Goal: Transaction & Acquisition: Book appointment/travel/reservation

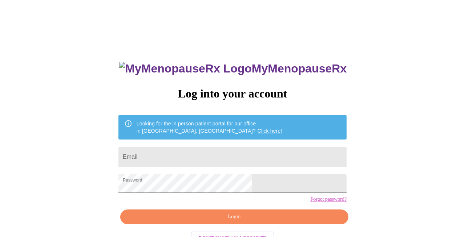
click at [209, 149] on input "Email" at bounding box center [232, 157] width 228 height 20
type input "[EMAIL_ADDRESS][DOMAIN_NAME]"
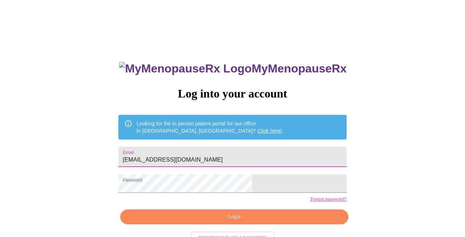
click at [220, 222] on span "Login" at bounding box center [234, 217] width 211 height 9
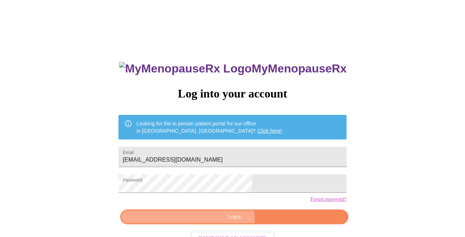
click at [217, 225] on button "Login" at bounding box center [234, 217] width 228 height 15
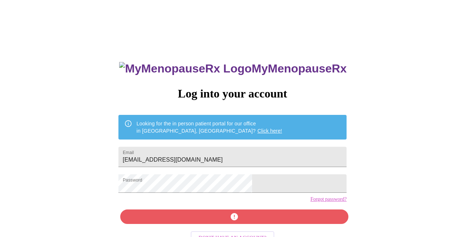
scroll to position [13, 0]
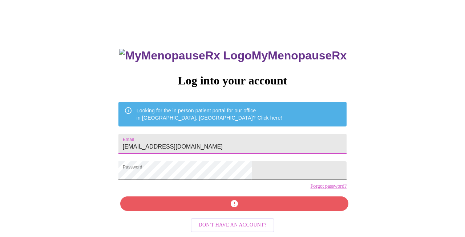
click at [206, 138] on input "[EMAIL_ADDRESS][DOMAIN_NAME]" at bounding box center [232, 144] width 228 height 20
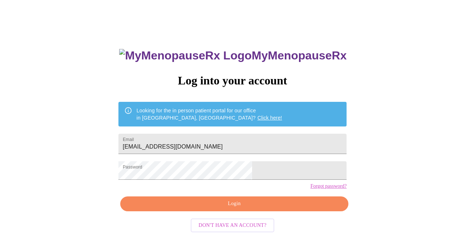
click at [310, 190] on link "Forgot password?" at bounding box center [328, 187] width 36 height 6
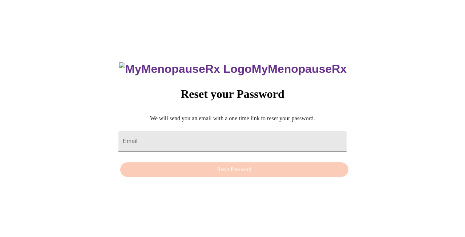
click at [174, 137] on input "Email" at bounding box center [232, 141] width 228 height 20
type input "[EMAIL_ADDRESS][DOMAIN_NAME]"
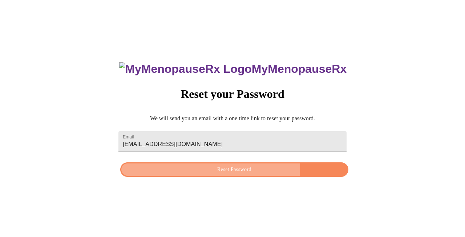
click at [203, 166] on span "Reset Password" at bounding box center [234, 170] width 211 height 9
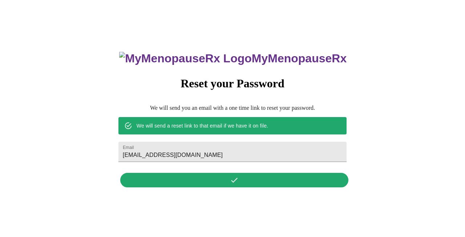
scroll to position [0, 0]
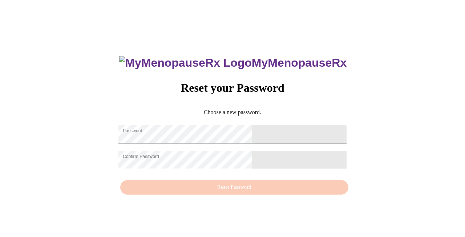
click at [260, 193] on div "MyMenopauseRx Reset your Password Choose a new password. Password Confirm Passw…" at bounding box center [232, 122] width 243 height 154
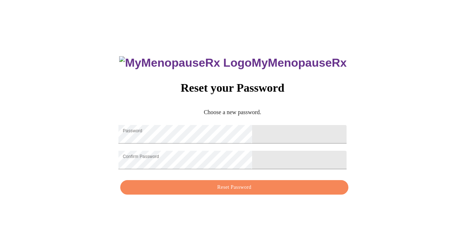
click at [253, 191] on span "Reset Password" at bounding box center [234, 187] width 211 height 9
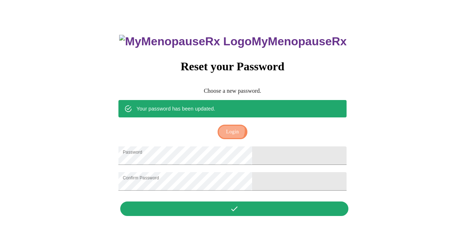
click at [232, 128] on span "Login" at bounding box center [232, 132] width 13 height 9
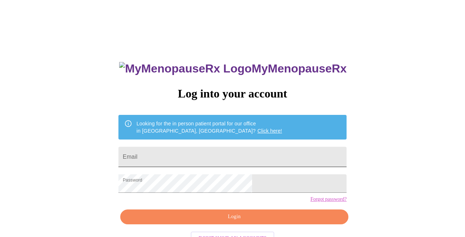
click at [206, 151] on input "Email" at bounding box center [232, 157] width 228 height 20
type input "[EMAIL_ADDRESS][DOMAIN_NAME]"
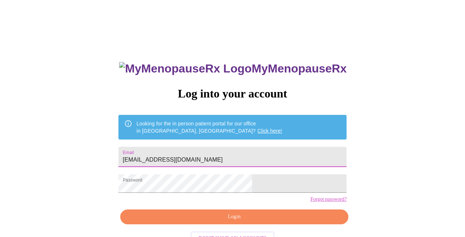
click at [228, 222] on span "Login" at bounding box center [234, 217] width 211 height 9
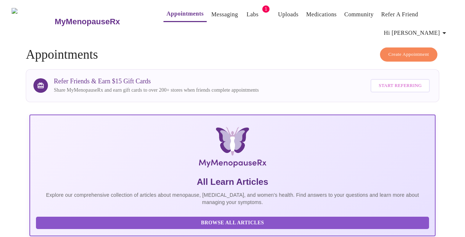
click at [401, 50] on span "Create Appointment" at bounding box center [408, 54] width 41 height 8
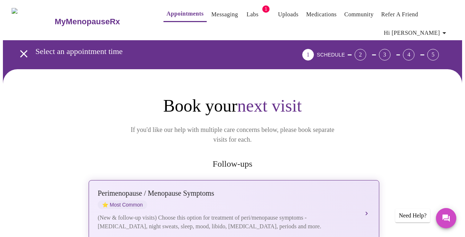
click at [187, 190] on div "Perimenopause / Menopause Symptoms ⭐ Most Common" at bounding box center [227, 200] width 258 height 20
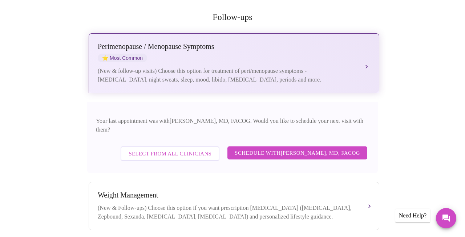
scroll to position [149, 0]
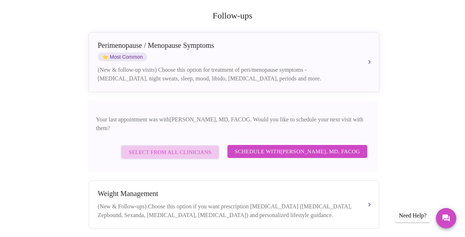
click at [211, 148] on span "Select from All Clinicians" at bounding box center [170, 152] width 83 height 9
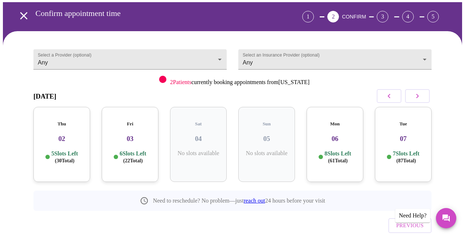
click at [140, 138] on div "Fri 03 6 Slots Left ( 22 Total)" at bounding box center [130, 144] width 57 height 75
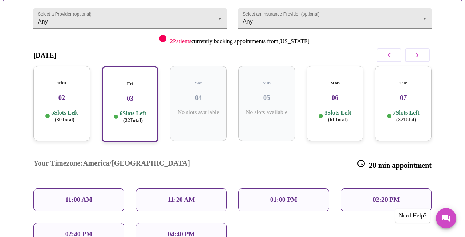
scroll to position [80, 0]
click at [107, 188] on div "11:00 AM" at bounding box center [78, 199] width 91 height 23
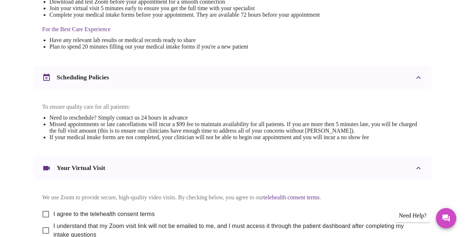
scroll to position [249, 0]
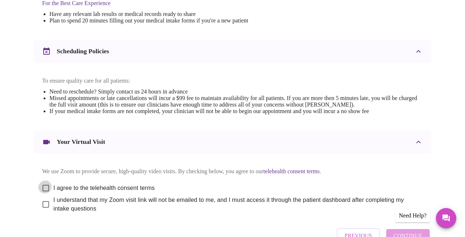
click at [41, 181] on input "I agree to the telehealth consent terms" at bounding box center [45, 188] width 15 height 15
checkbox input "true"
click at [42, 197] on input "I understand that my Zoom visit link will not be emailed to me, and I must acce…" at bounding box center [45, 204] width 15 height 15
checkbox input "true"
click at [415, 231] on span "Continue" at bounding box center [407, 235] width 29 height 9
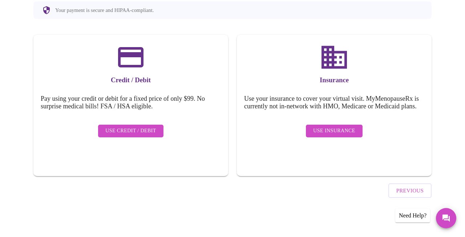
scroll to position [67, 0]
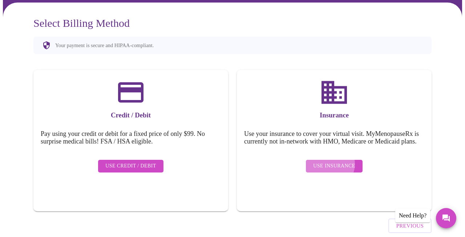
click at [337, 162] on span "Use Insurance" at bounding box center [334, 166] width 42 height 9
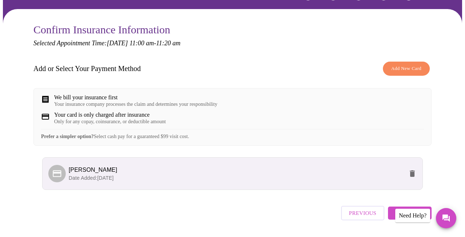
scroll to position [66, 0]
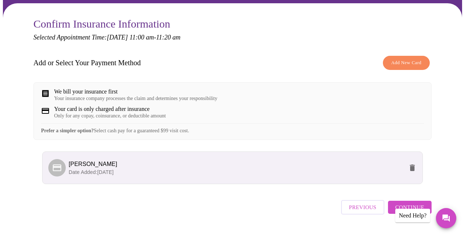
click at [420, 203] on span "Continue" at bounding box center [409, 207] width 29 height 9
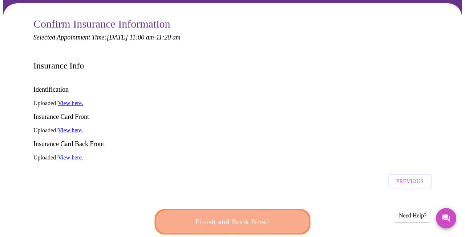
click at [255, 216] on span "Finish and Book Now!" at bounding box center [232, 222] width 134 height 13
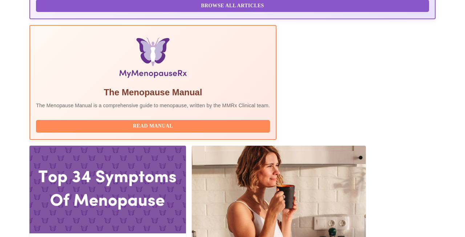
scroll to position [218, 0]
